Goal: Navigation & Orientation: Find specific page/section

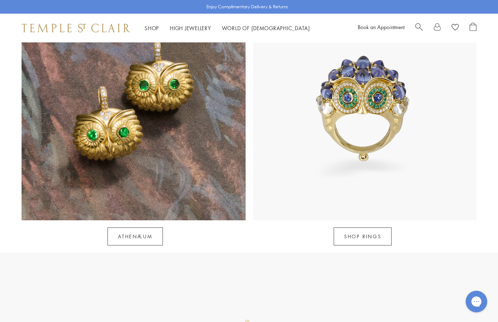
click at [480, 155] on div "Athenæum SHOP RINGS" at bounding box center [249, 121] width 498 height 249
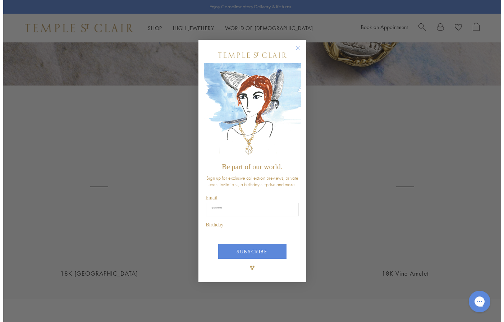
scroll to position [1299, 0]
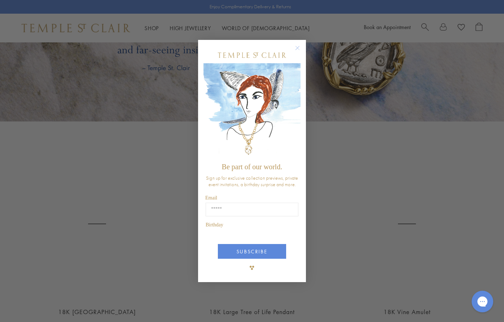
click at [297, 48] on circle "Close dialog" at bounding box center [297, 48] width 9 height 9
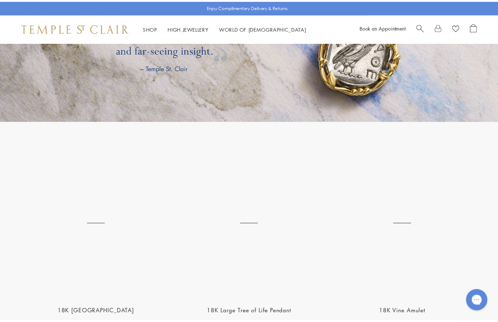
scroll to position [1291, 0]
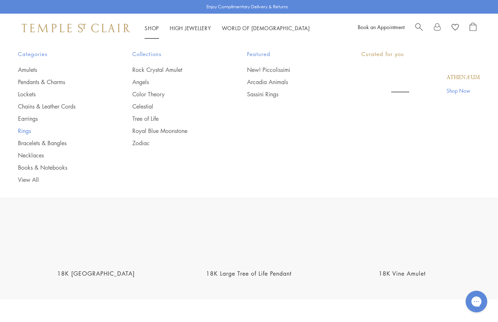
click at [25, 132] on link "Rings" at bounding box center [61, 131] width 86 height 8
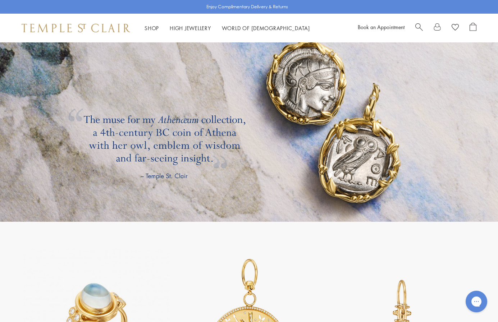
scroll to position [1147, 0]
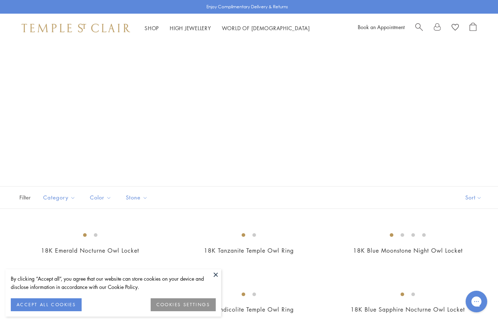
click at [214, 273] on button at bounding box center [215, 274] width 11 height 11
